Goal: Task Accomplishment & Management: Use online tool/utility

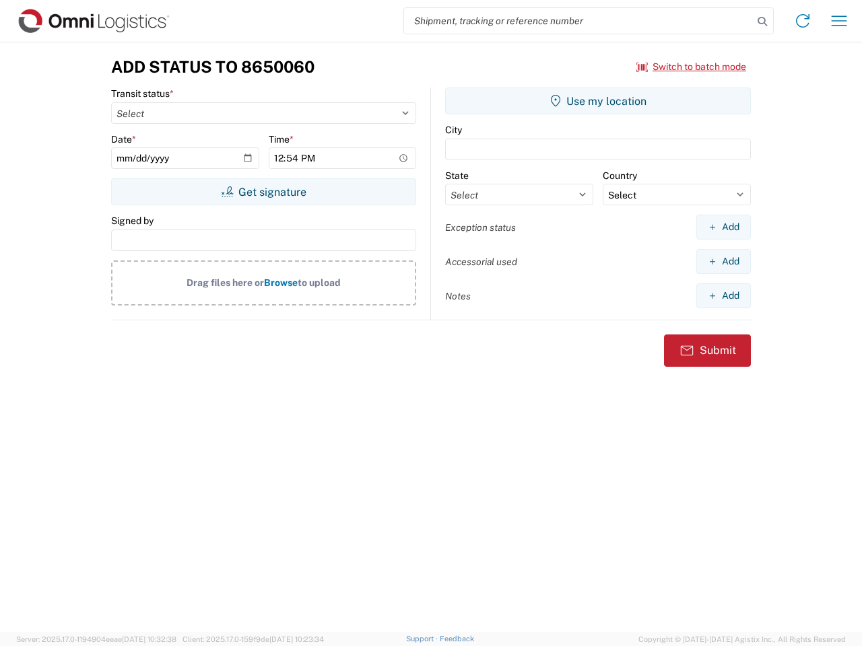
click at [578, 21] on input "search" at bounding box center [578, 21] width 349 height 26
click at [762, 22] on icon at bounding box center [762, 21] width 19 height 19
click at [803, 21] on icon at bounding box center [803, 21] width 22 height 22
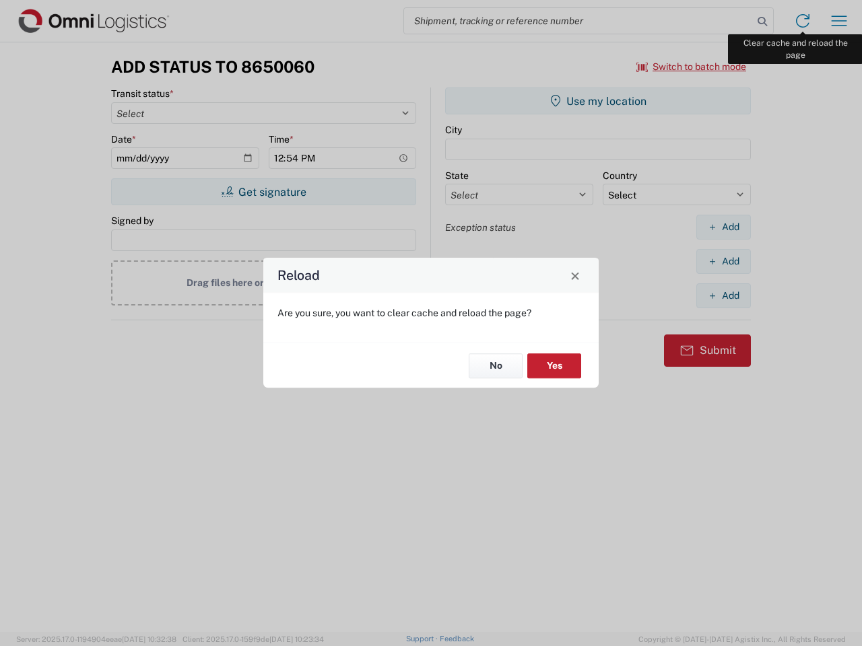
click at [839, 21] on div "Reload Are you sure, you want to clear cache and reload the page? No Yes" at bounding box center [431, 323] width 862 height 646
click at [692, 67] on div "Reload Are you sure, you want to clear cache and reload the page? No Yes" at bounding box center [431, 323] width 862 height 646
click at [263, 192] on div "Reload Are you sure, you want to clear cache and reload the page? No Yes" at bounding box center [431, 323] width 862 height 646
click at [598, 101] on div "Reload Are you sure, you want to clear cache and reload the page? No Yes" at bounding box center [431, 323] width 862 height 646
click at [723, 227] on div "Reload Are you sure, you want to clear cache and reload the page? No Yes" at bounding box center [431, 323] width 862 height 646
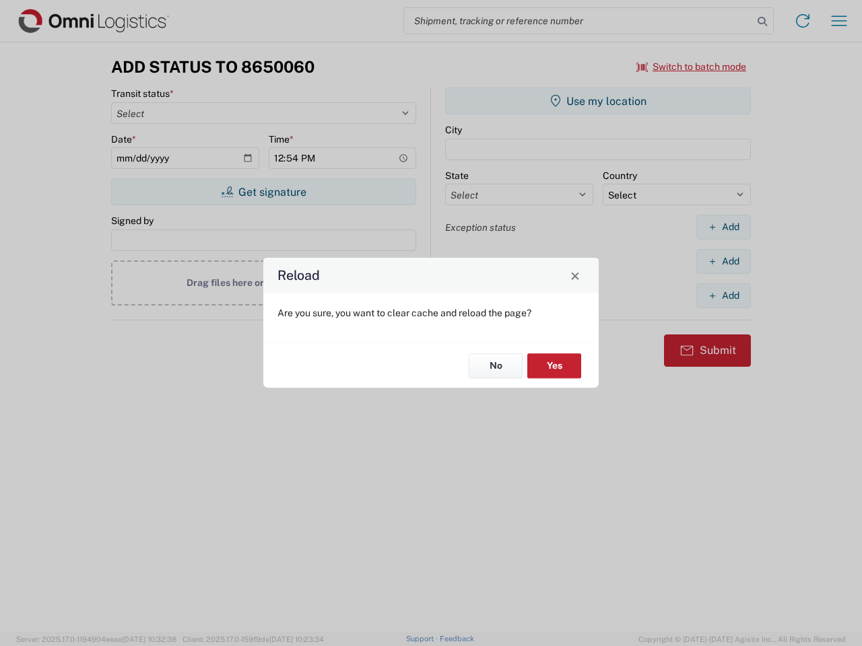
click at [723, 261] on div "Reload Are you sure, you want to clear cache and reload the page? No Yes" at bounding box center [431, 323] width 862 height 646
click at [723, 296] on div "Reload Are you sure, you want to clear cache and reload the page? No Yes" at bounding box center [431, 323] width 862 height 646
